Goal: Information Seeking & Learning: Learn about a topic

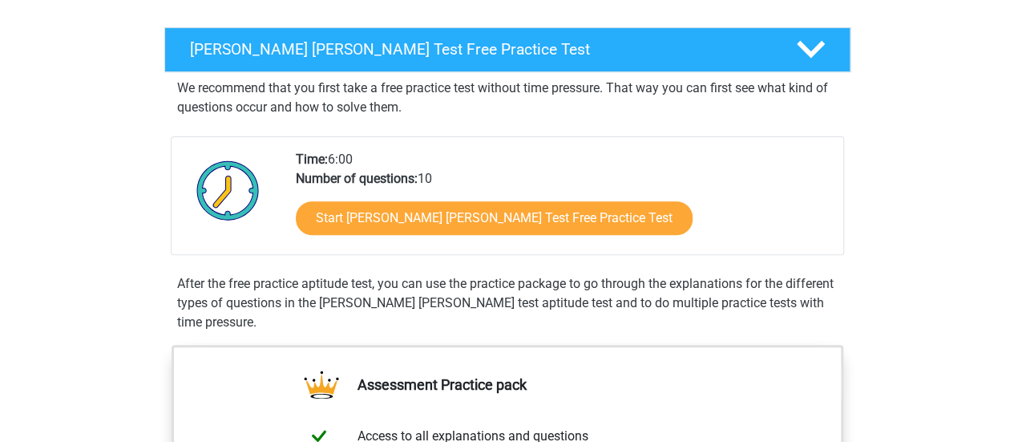
scroll to position [239, 0]
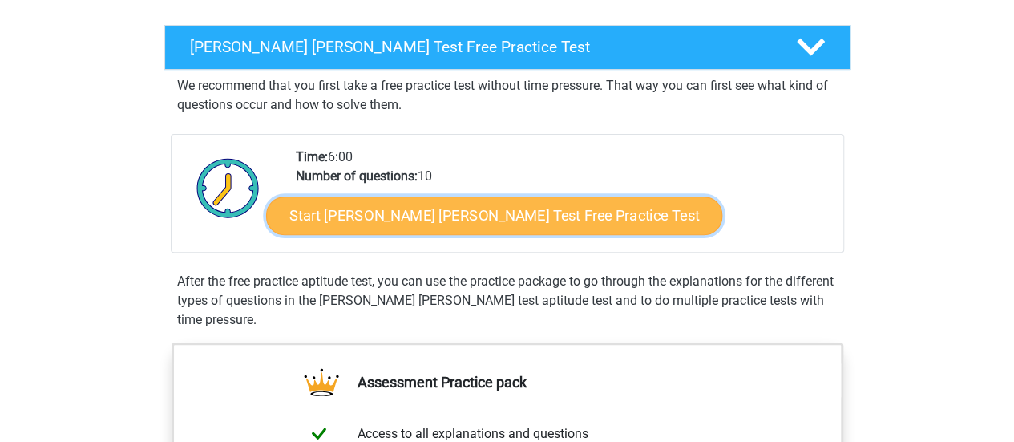
click at [409, 206] on link "Start Watson Glaser Test Free Practice Test" at bounding box center [494, 215] width 456 height 38
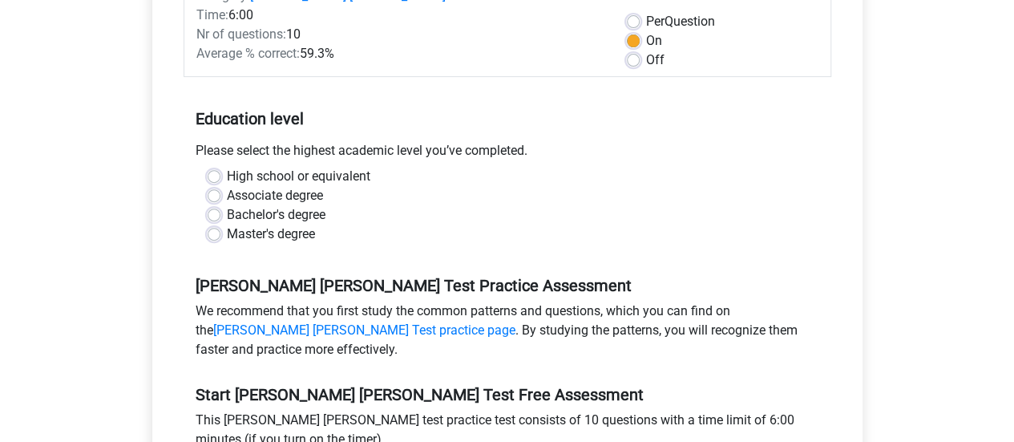
scroll to position [257, 0]
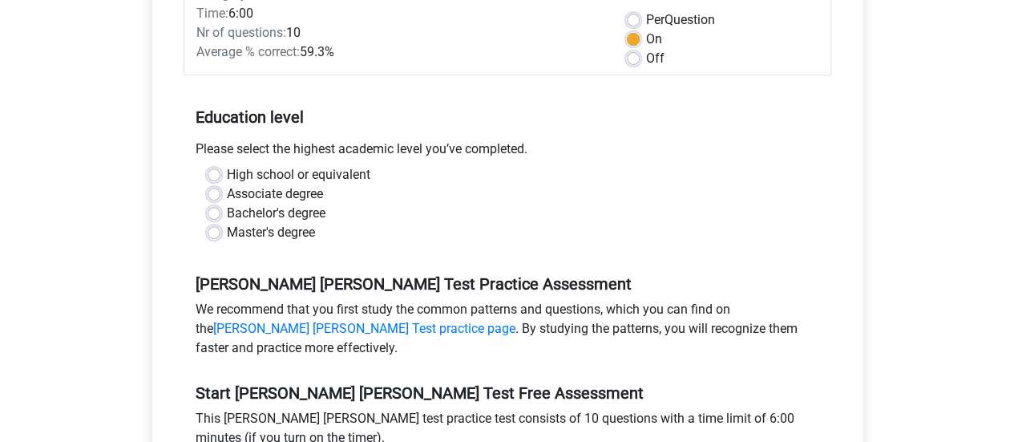
click at [233, 223] on label "Master's degree" at bounding box center [271, 232] width 88 height 19
click at [220, 223] on input "Master's degree" at bounding box center [214, 231] width 13 height 16
radio input "true"
click at [208, 165] on input "High school or equivalent" at bounding box center [214, 173] width 13 height 16
radio input "true"
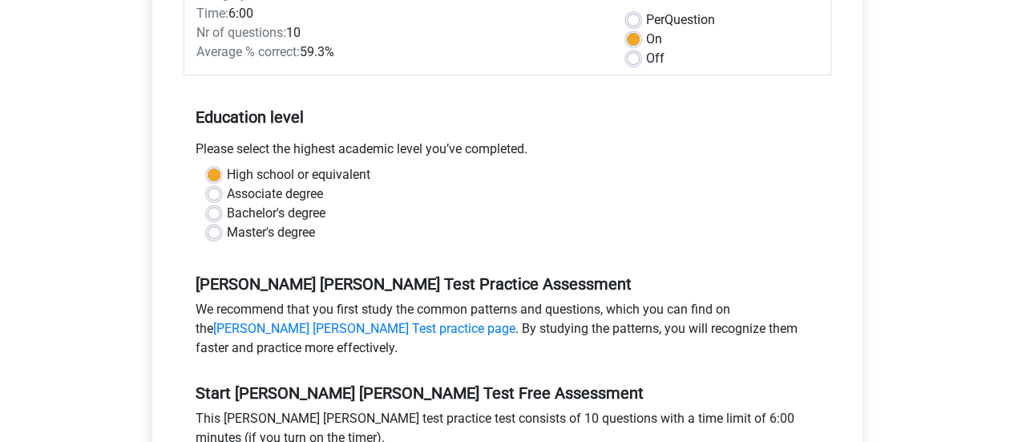
click at [208, 184] on input "Associate degree" at bounding box center [214, 192] width 13 height 16
radio input "true"
click at [208, 204] on input "Bachelor's degree" at bounding box center [214, 212] width 13 height 16
radio input "true"
click at [208, 223] on input "Master's degree" at bounding box center [214, 231] width 13 height 16
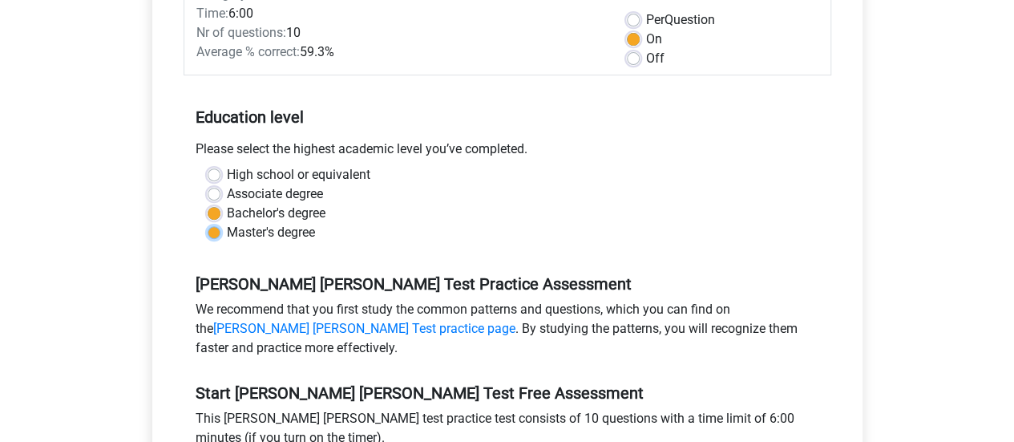
radio input "true"
click at [208, 165] on input "High school or equivalent" at bounding box center [214, 173] width 13 height 16
radio input "true"
click at [208, 184] on input "Associate degree" at bounding box center [214, 192] width 13 height 16
radio input "true"
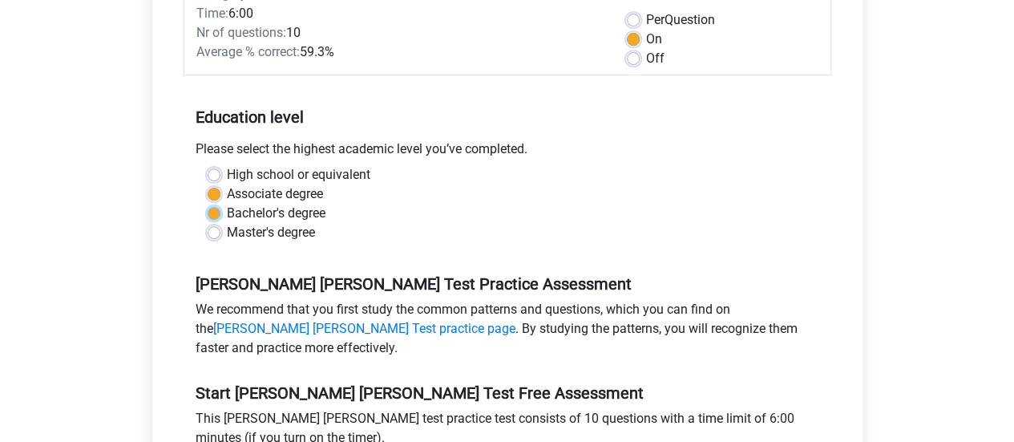
click at [208, 204] on input "Bachelor's degree" at bounding box center [214, 212] width 13 height 16
radio input "true"
click at [208, 223] on input "Master's degree" at bounding box center [214, 231] width 13 height 16
radio input "true"
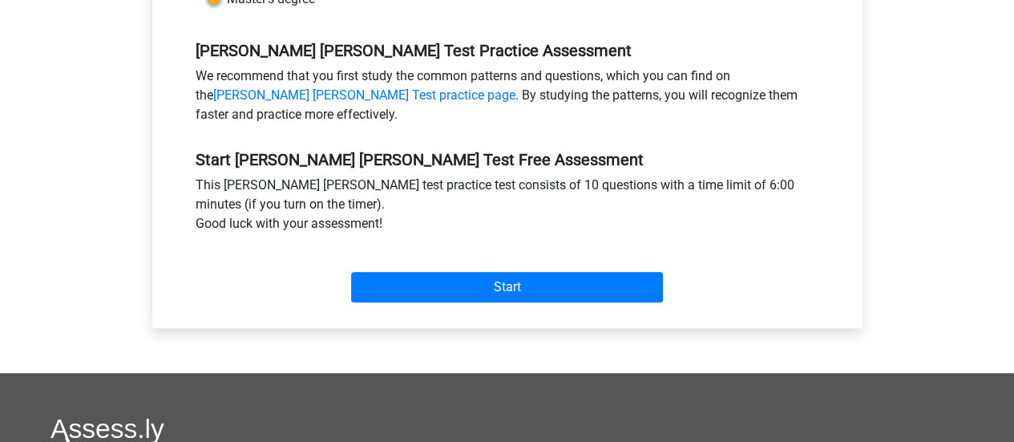
scroll to position [493, 0]
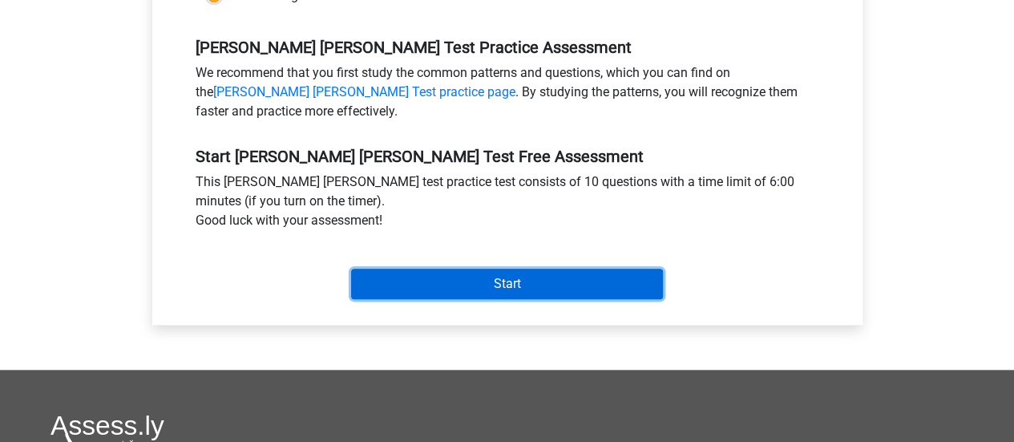
click at [570, 275] on input "Start" at bounding box center [507, 284] width 312 height 30
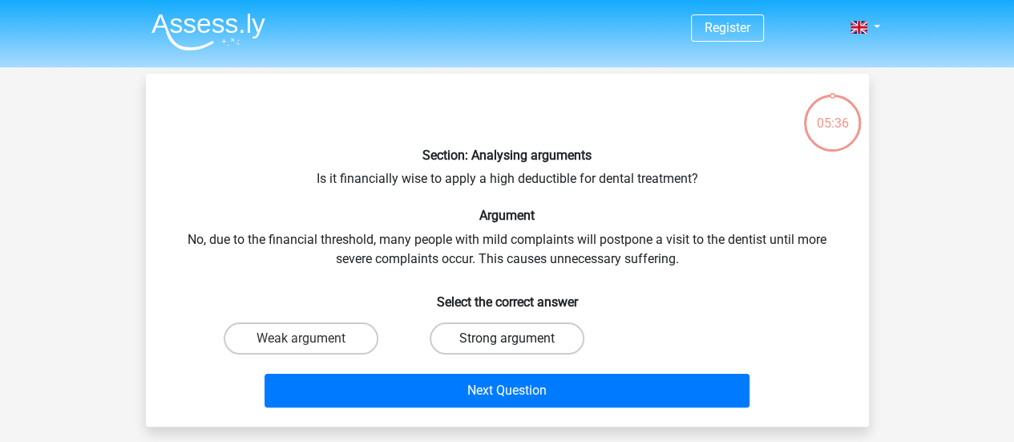
click at [555, 342] on label "Strong argument" at bounding box center [507, 338] width 155 height 32
click at [517, 342] on input "Strong argument" at bounding box center [512, 343] width 10 height 10
radio input "true"
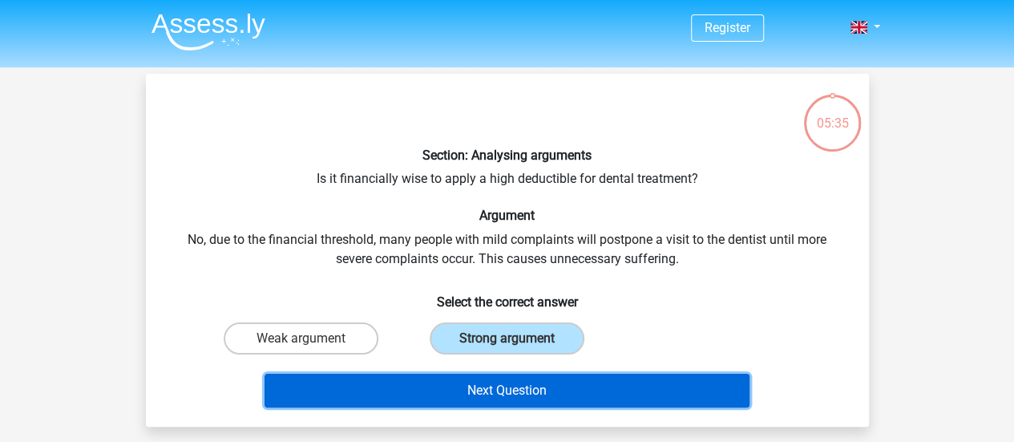
click at [516, 389] on button "Next Question" at bounding box center [507, 391] width 485 height 34
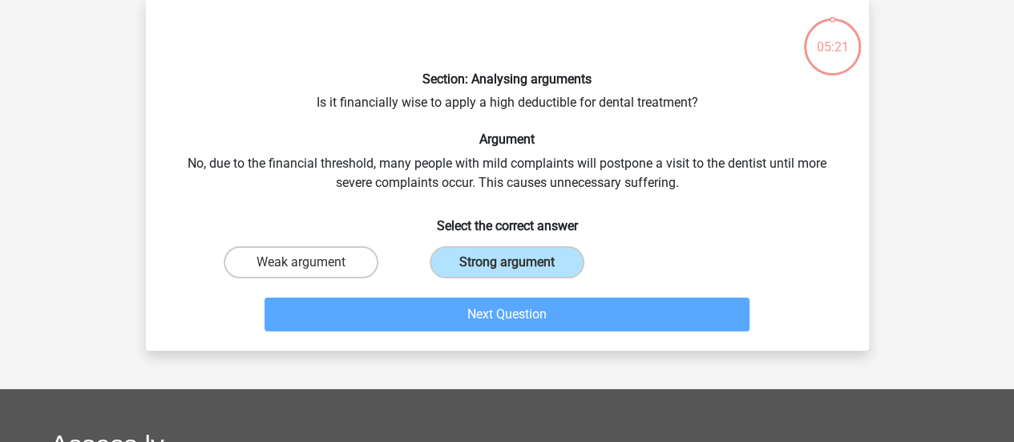
scroll to position [84, 0]
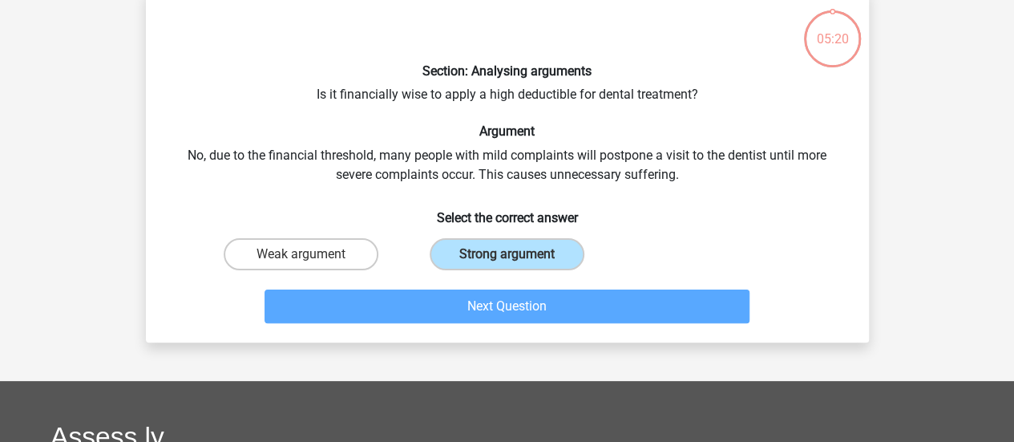
click at [507, 254] on input "Strong argument" at bounding box center [512, 259] width 10 height 10
click at [534, 257] on label "Strong argument" at bounding box center [507, 254] width 155 height 32
click at [517, 257] on input "Strong argument" at bounding box center [512, 259] width 10 height 10
click at [534, 257] on label "Strong argument" at bounding box center [507, 254] width 155 height 32
click at [517, 257] on input "Strong argument" at bounding box center [512, 259] width 10 height 10
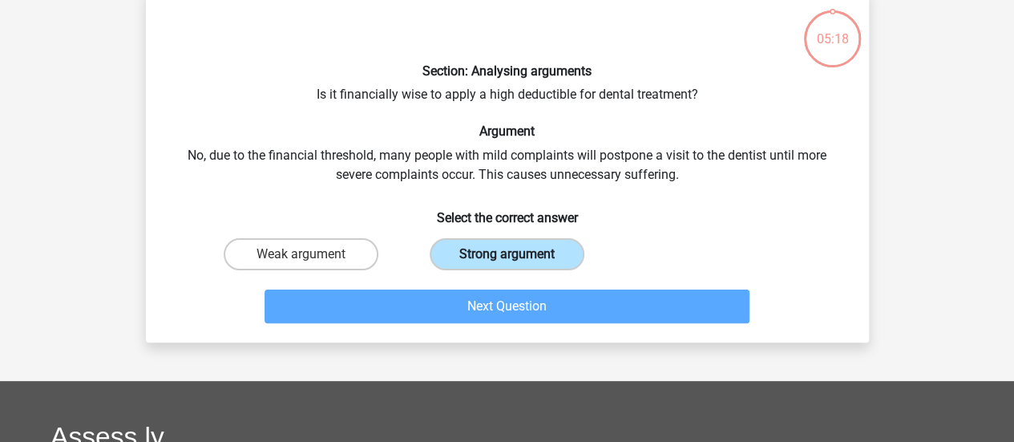
click at [534, 257] on label "Strong argument" at bounding box center [507, 254] width 155 height 32
click at [517, 257] on input "Strong argument" at bounding box center [512, 259] width 10 height 10
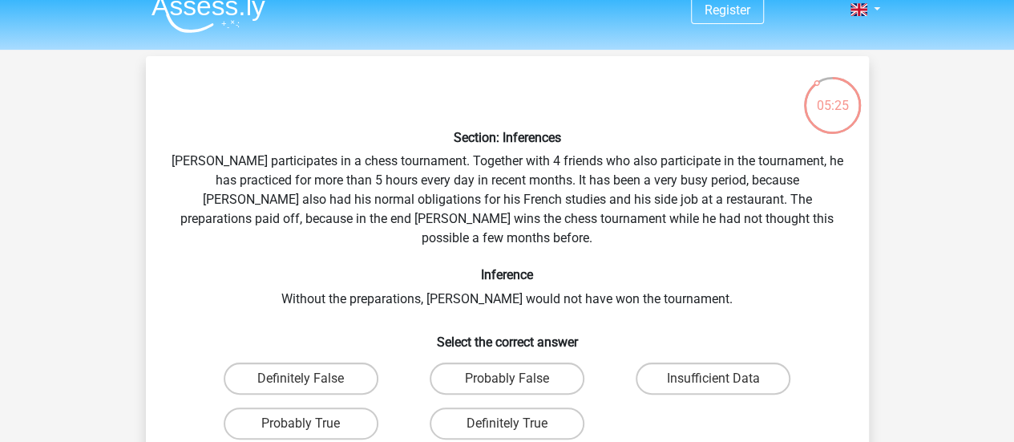
scroll to position [26, 0]
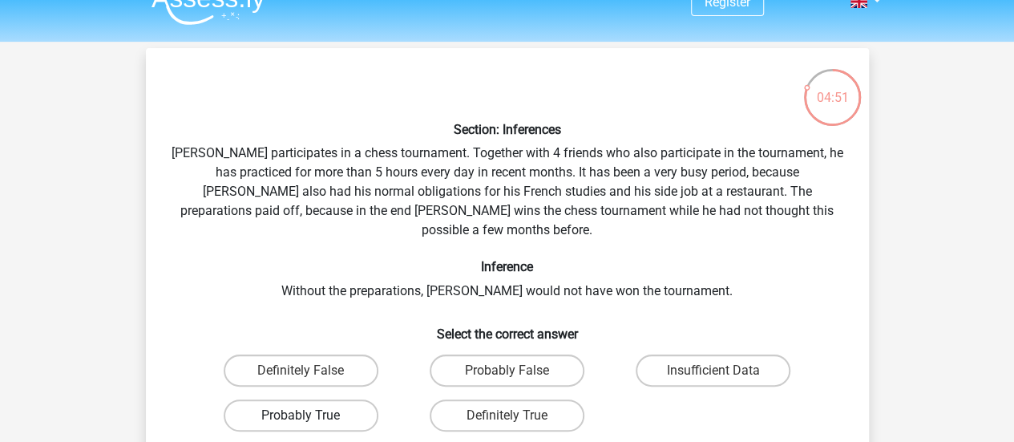
click at [338, 399] on label "Probably True" at bounding box center [301, 415] width 155 height 32
click at [311, 415] on input "Probably True" at bounding box center [306, 420] width 10 height 10
radio input "true"
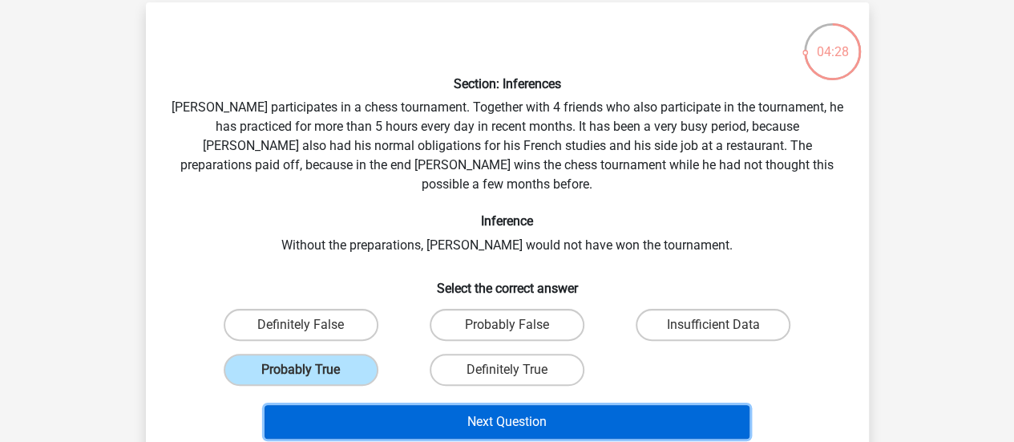
click at [497, 405] on button "Next Question" at bounding box center [507, 422] width 485 height 34
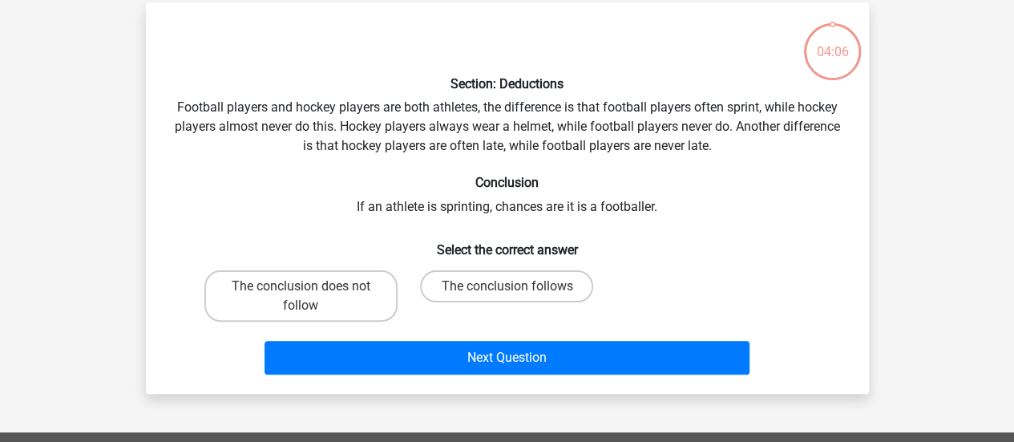
scroll to position [74, 0]
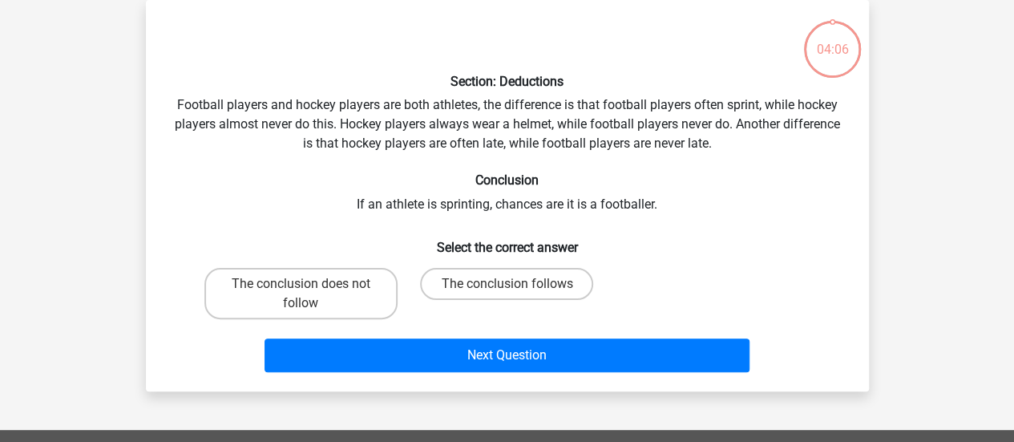
click at [497, 403] on div "Register Nederlands English" at bounding box center [507, 389] width 1014 height 927
click at [539, 289] on label "The conclusion follows" at bounding box center [506, 284] width 173 height 32
click at [517, 289] on input "The conclusion follows" at bounding box center [512, 289] width 10 height 10
radio input "true"
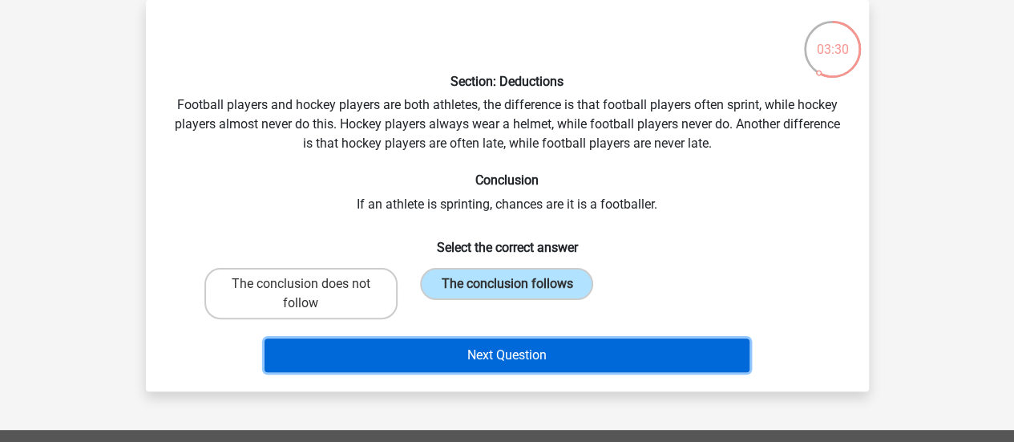
click at [520, 362] on button "Next Question" at bounding box center [507, 355] width 485 height 34
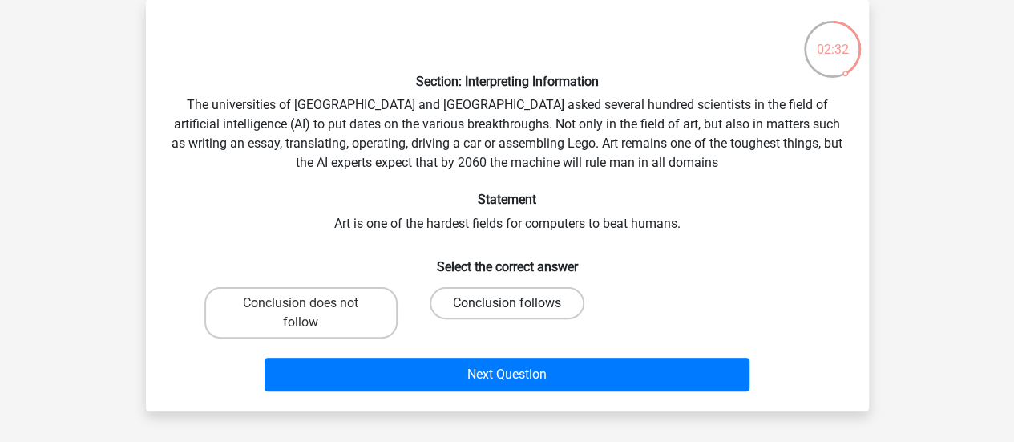
click at [487, 309] on label "Conclusion follows" at bounding box center [507, 303] width 155 height 32
click at [507, 309] on input "Conclusion follows" at bounding box center [512, 308] width 10 height 10
radio input "true"
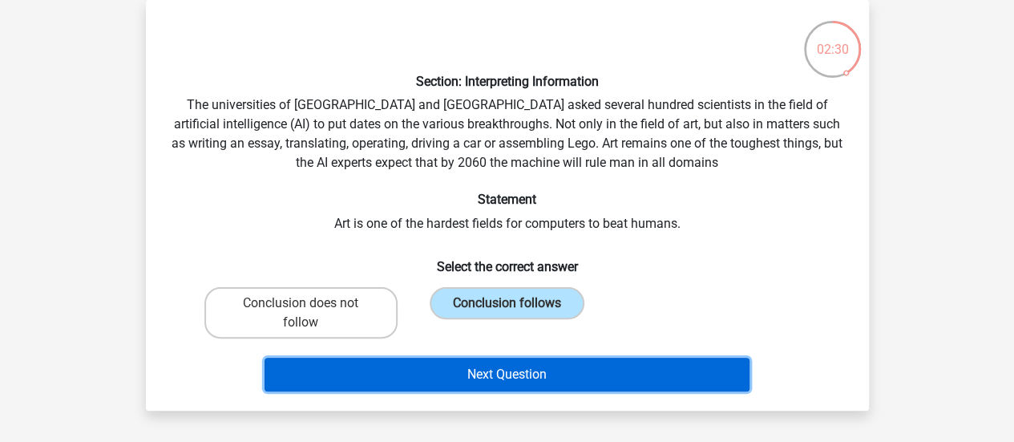
click at [582, 370] on button "Next Question" at bounding box center [507, 375] width 485 height 34
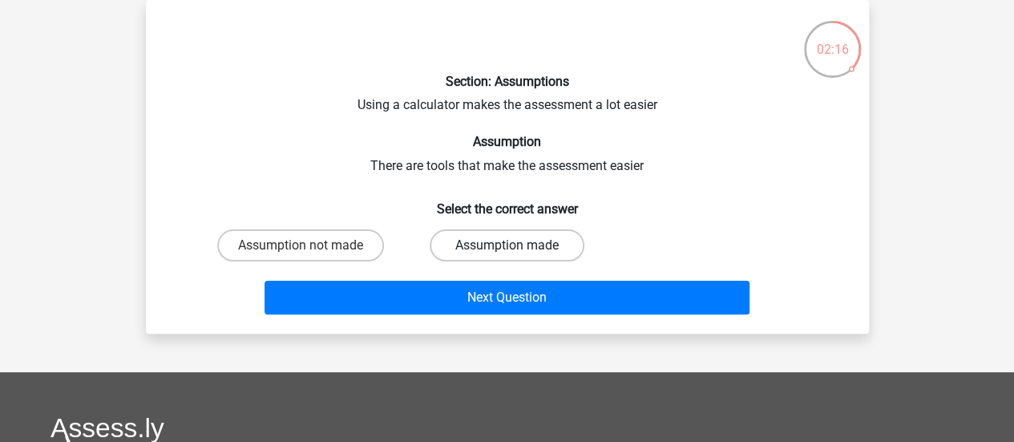
click at [524, 257] on label "Assumption made" at bounding box center [507, 245] width 155 height 32
click at [517, 256] on input "Assumption made" at bounding box center [512, 250] width 10 height 10
radio input "true"
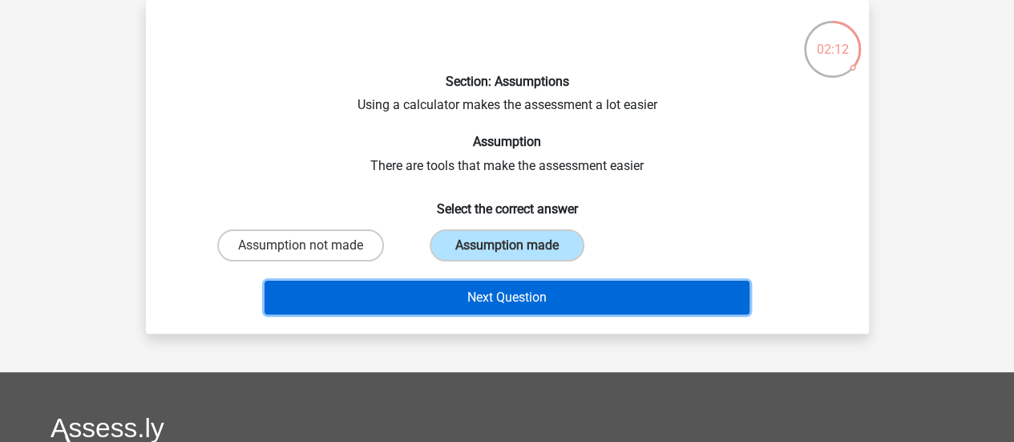
click at [515, 307] on button "Next Question" at bounding box center [507, 298] width 485 height 34
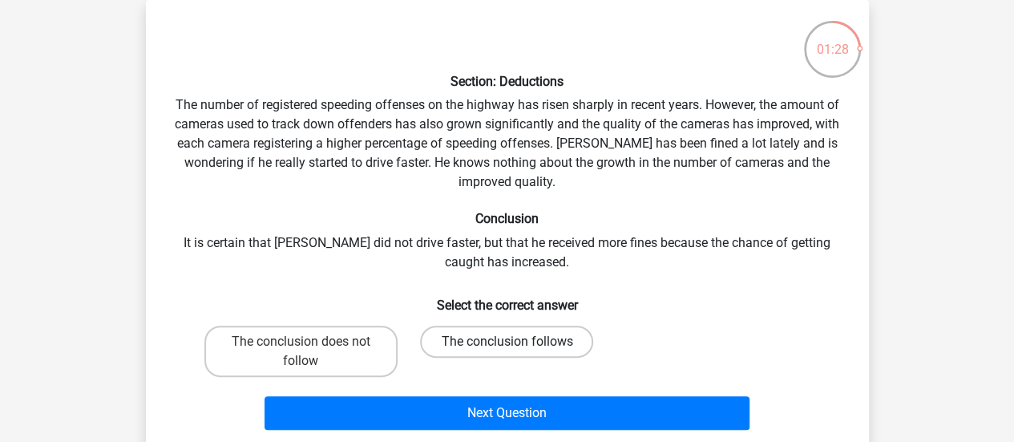
click at [508, 336] on label "The conclusion follows" at bounding box center [506, 342] width 173 height 32
click at [508, 342] on input "The conclusion follows" at bounding box center [512, 347] width 10 height 10
radio input "true"
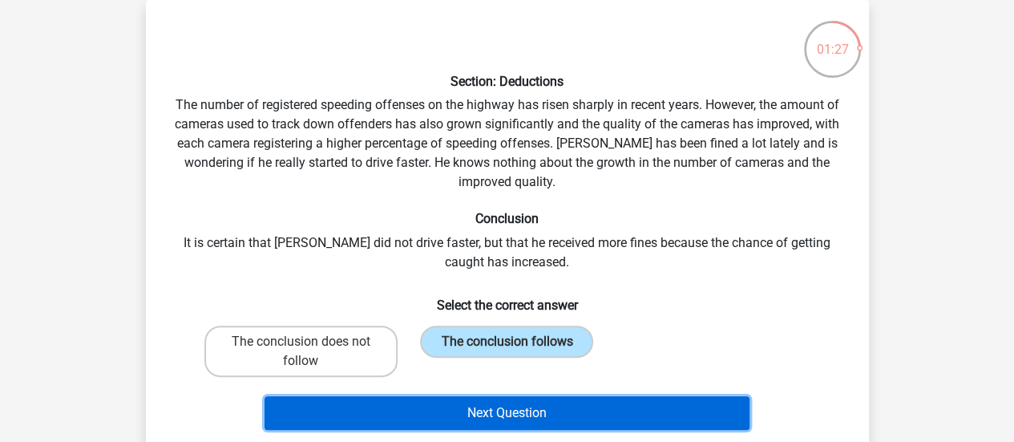
click at [546, 411] on button "Next Question" at bounding box center [507, 413] width 485 height 34
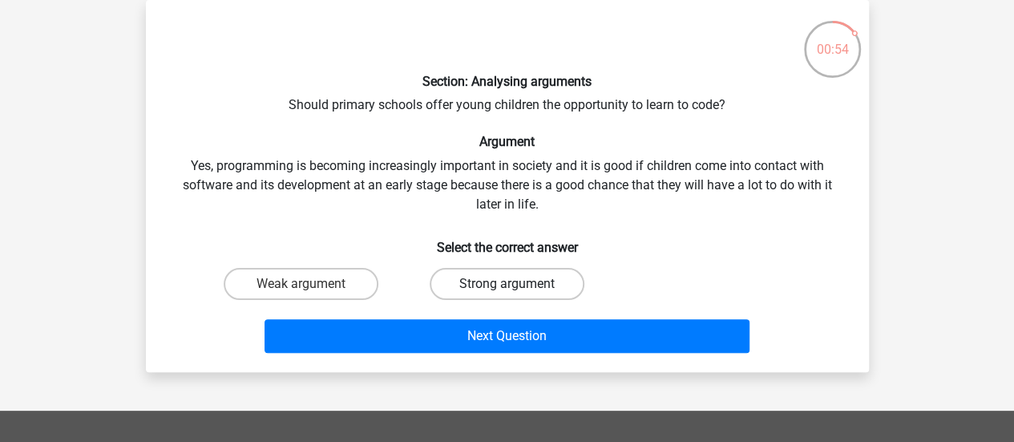
click at [496, 281] on label "Strong argument" at bounding box center [507, 284] width 155 height 32
click at [507, 284] on input "Strong argument" at bounding box center [512, 289] width 10 height 10
radio input "true"
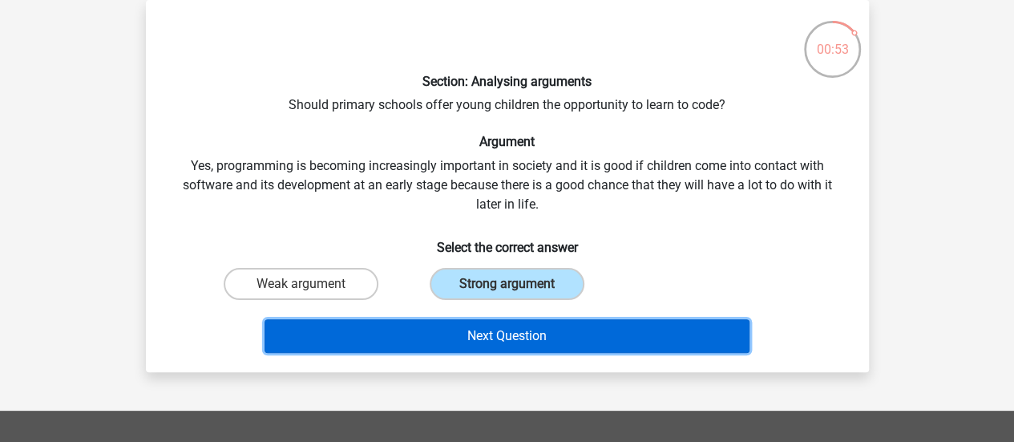
click at [529, 330] on button "Next Question" at bounding box center [507, 336] width 485 height 34
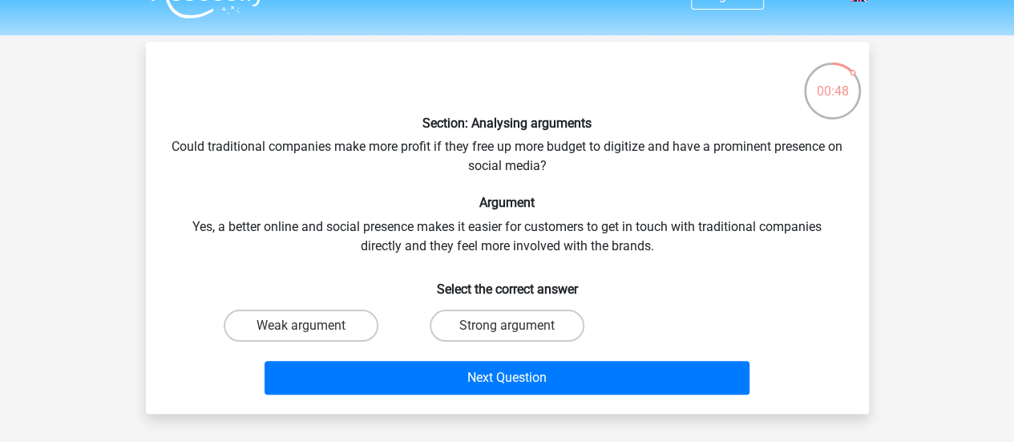
scroll to position [64, 0]
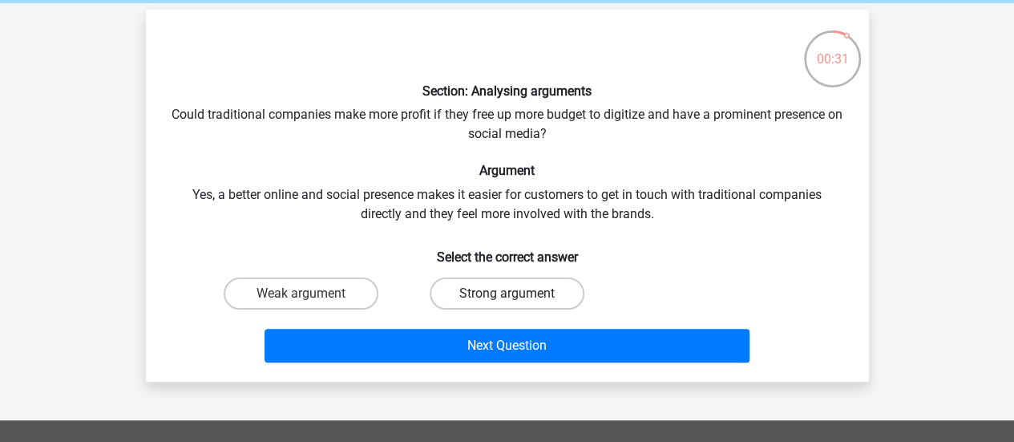
click at [515, 289] on label "Strong argument" at bounding box center [507, 293] width 155 height 32
click at [515, 293] on input "Strong argument" at bounding box center [512, 298] width 10 height 10
radio input "true"
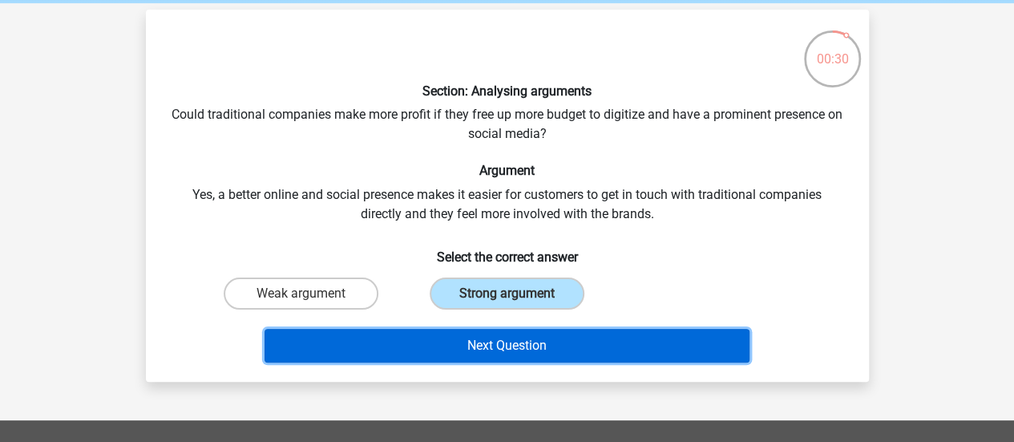
click at [550, 350] on button "Next Question" at bounding box center [507, 346] width 485 height 34
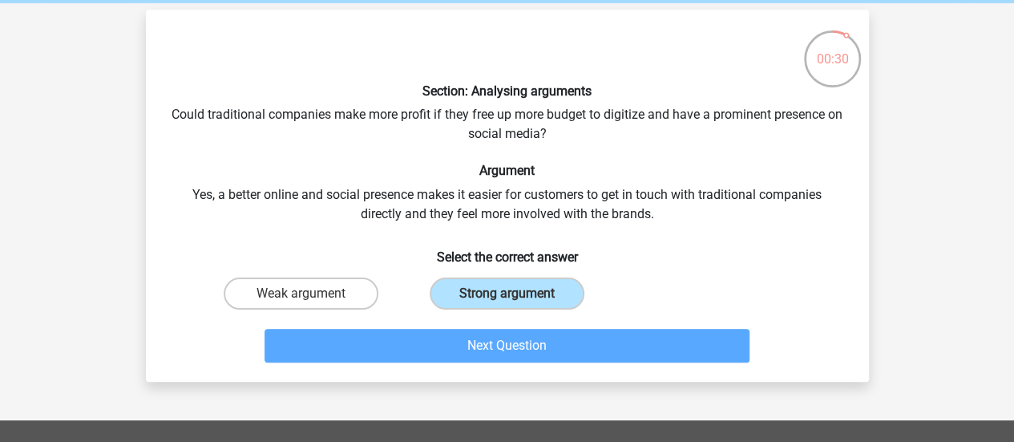
scroll to position [74, 0]
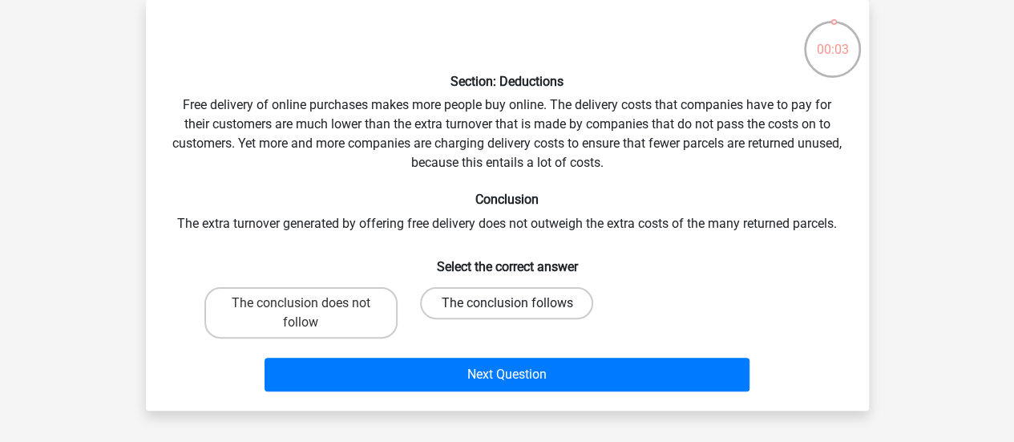
click at [489, 307] on label "The conclusion follows" at bounding box center [506, 303] width 173 height 32
click at [507, 307] on input "The conclusion follows" at bounding box center [512, 308] width 10 height 10
radio input "true"
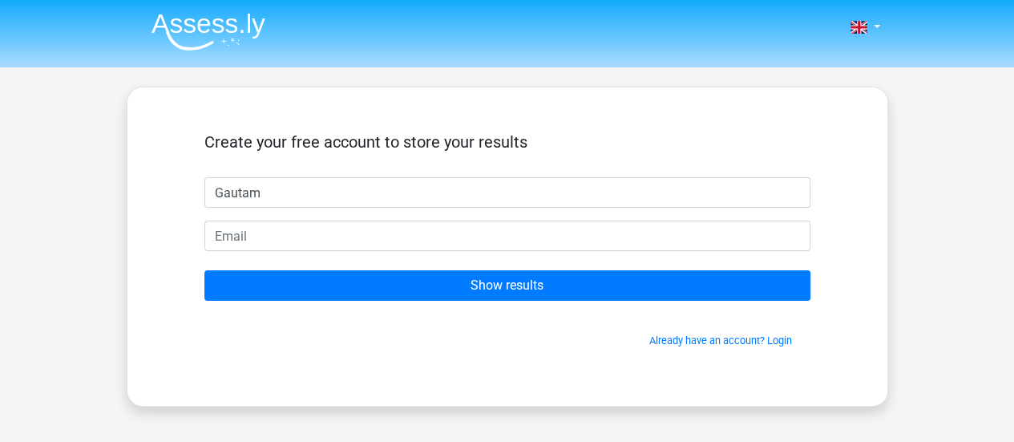
type input "Gautam"
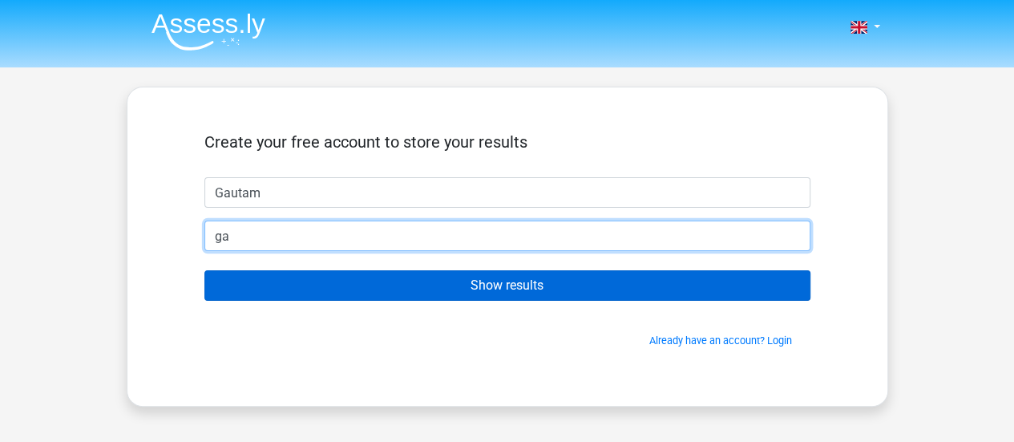
type input "gautam.chanchlani@gmail.com"
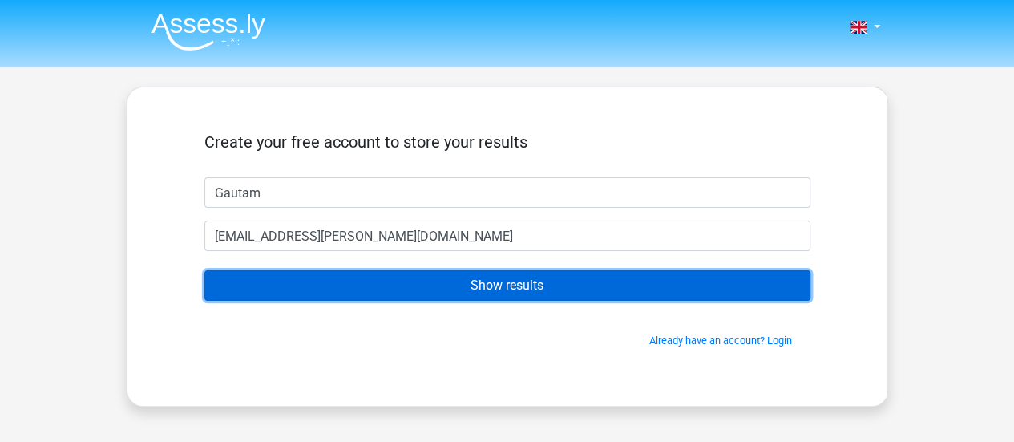
click at [492, 292] on input "Show results" at bounding box center [507, 285] width 606 height 30
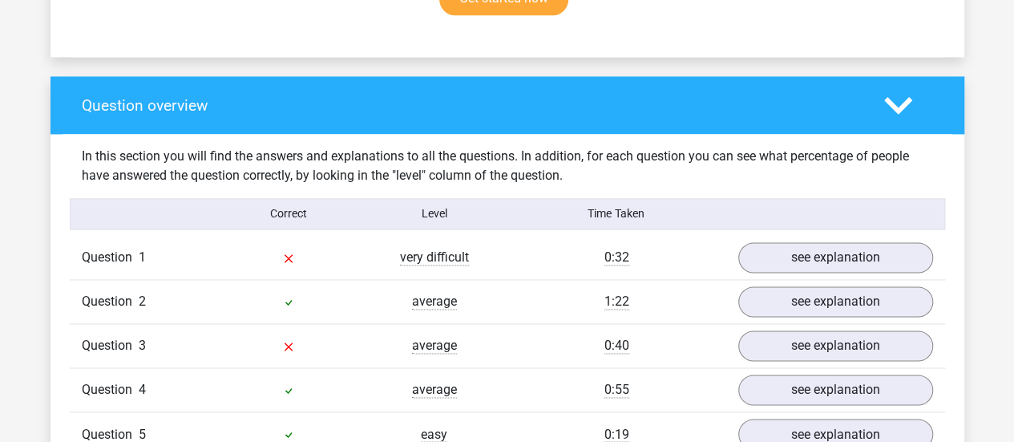
scroll to position [1155, 0]
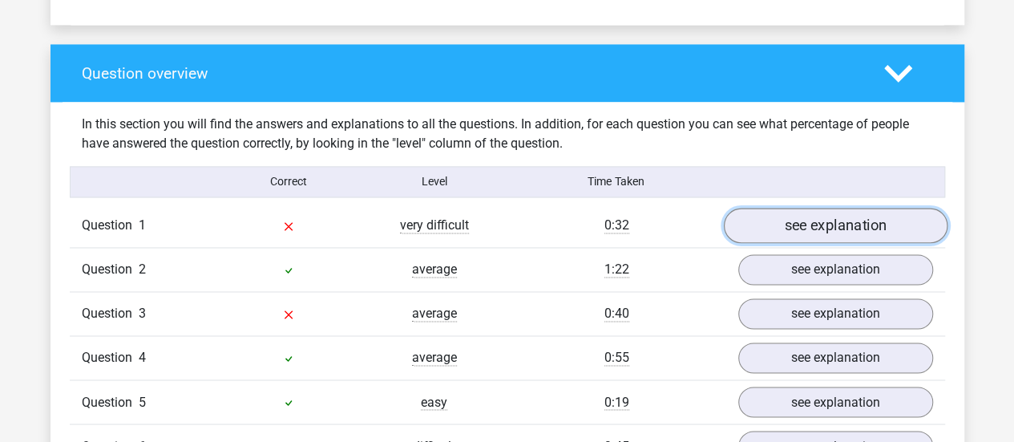
click at [815, 212] on link "see explanation" at bounding box center [835, 225] width 224 height 35
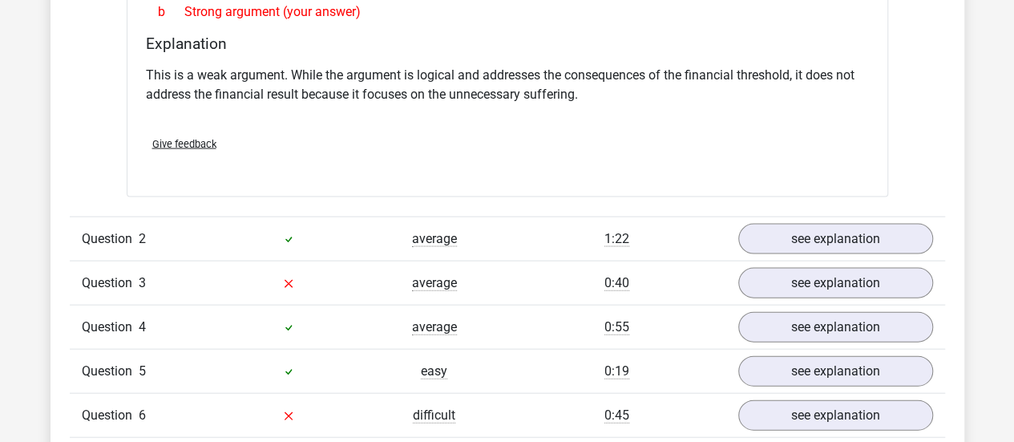
scroll to position [1606, 0]
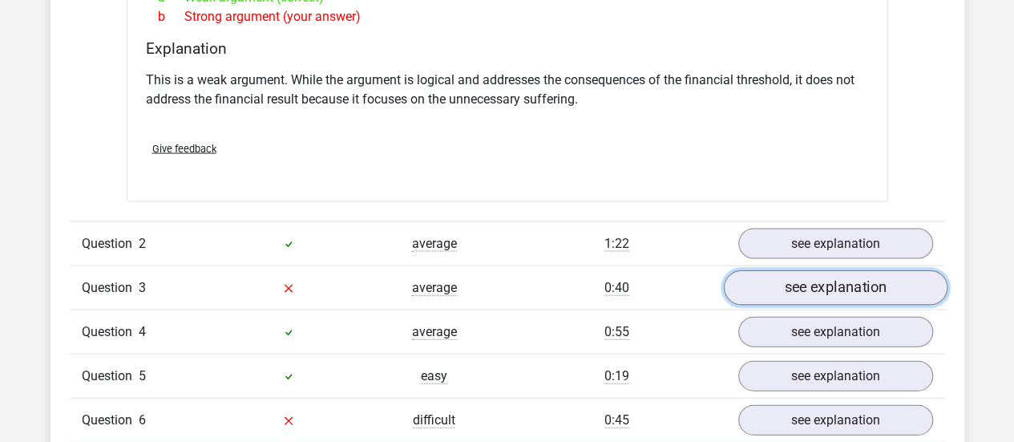
click at [858, 276] on link "see explanation" at bounding box center [835, 287] width 224 height 35
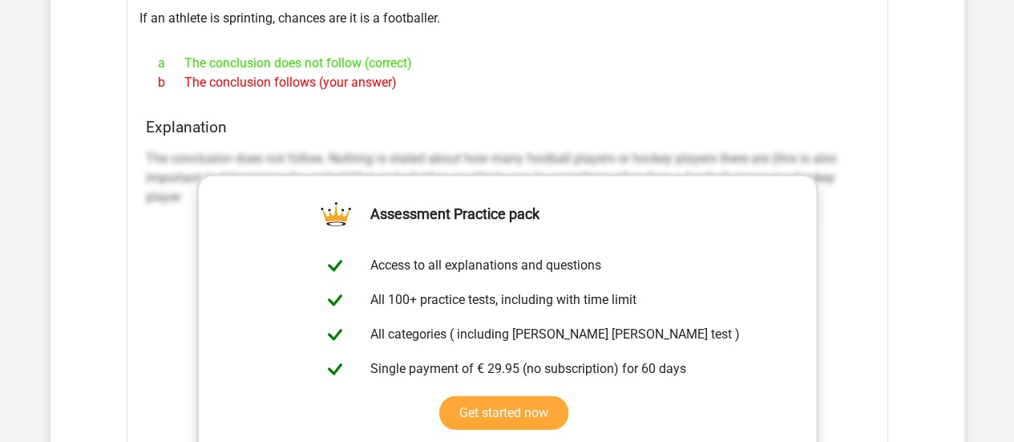
scroll to position [2055, 0]
